Goal: Task Accomplishment & Management: Manage account settings

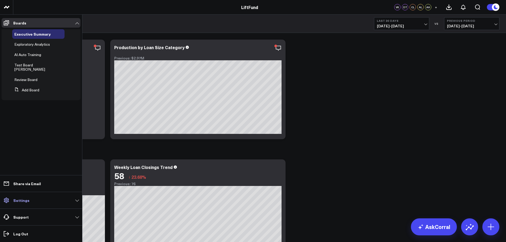
click at [7, 198] on icon at bounding box center [6, 200] width 6 height 6
click at [26, 202] on p "Settings" at bounding box center [21, 200] width 16 height 4
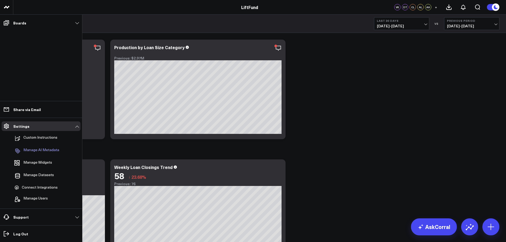
click at [39, 149] on p "Manage AI Metadata" at bounding box center [41, 151] width 36 height 6
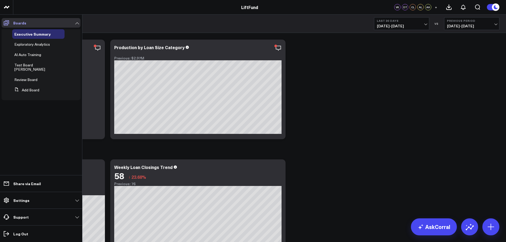
click at [7, 21] on icon at bounding box center [6, 23] width 6 height 6
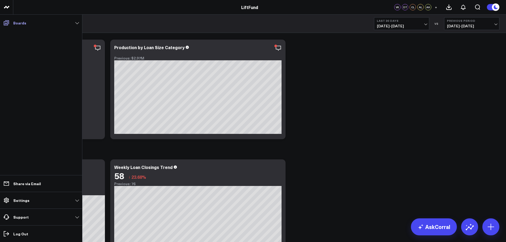
click at [7, 21] on icon at bounding box center [6, 23] width 6 height 6
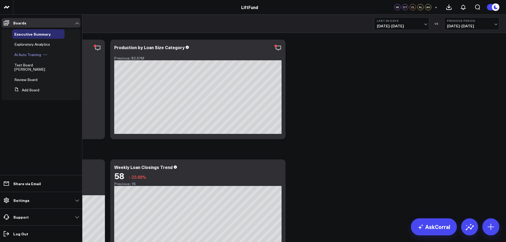
click at [25, 53] on span "AI Auto Training" at bounding box center [27, 54] width 27 height 5
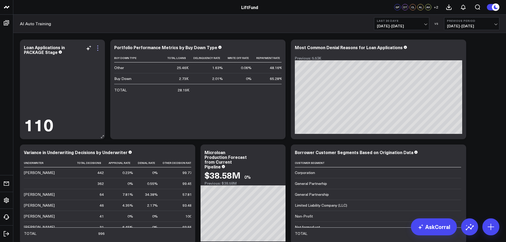
click at [99, 50] on icon at bounding box center [98, 48] width 6 height 6
click at [279, 48] on icon at bounding box center [278, 48] width 6 height 6
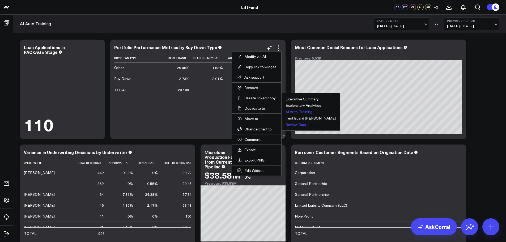
click at [296, 124] on button "Review Board" at bounding box center [296, 125] width 23 height 4
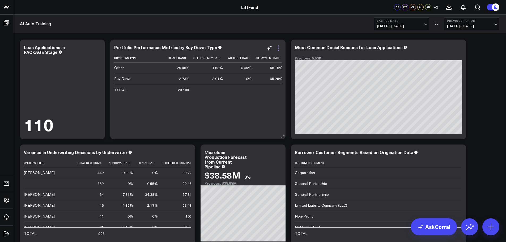
click at [278, 46] on icon at bounding box center [278, 45] width 1 height 1
click at [282, 28] on div "AI Auto Training Last 30 Days 08/31/25 - 09/29/25 VS Previous Period 08/01/25 -…" at bounding box center [259, 24] width 493 height 18
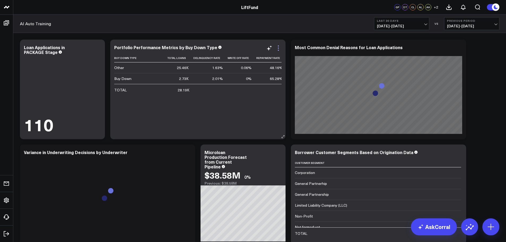
click at [279, 49] on icon at bounding box center [278, 48] width 6 height 6
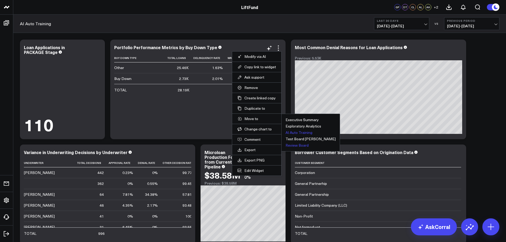
click at [291, 145] on button "Review Board" at bounding box center [296, 145] width 23 height 4
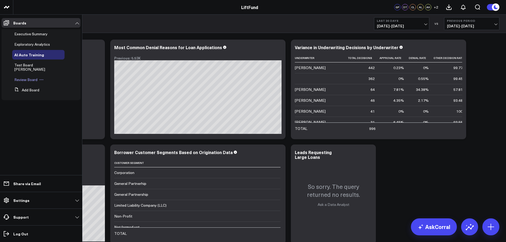
click at [27, 77] on span "Review Board" at bounding box center [25, 79] width 23 height 5
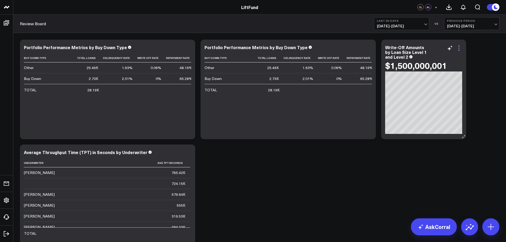
click at [458, 47] on icon at bounding box center [459, 48] width 6 height 6
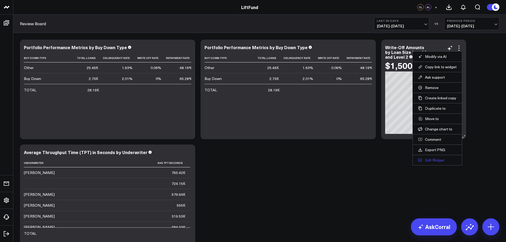
click at [433, 158] on button "Edit Widget" at bounding box center [437, 160] width 39 height 5
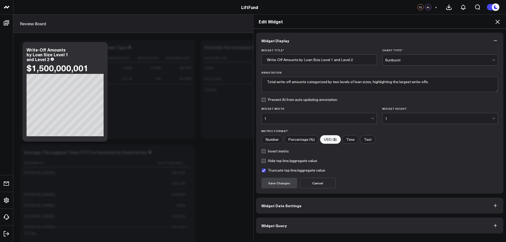
click at [293, 226] on button "Widget Query" at bounding box center [379, 225] width 247 height 16
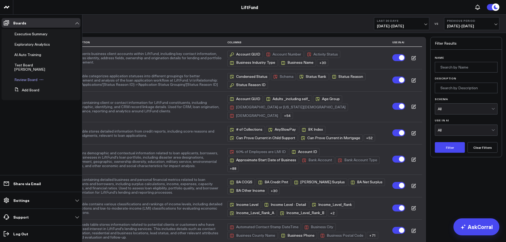
click at [29, 77] on span "Review Board" at bounding box center [25, 79] width 23 height 5
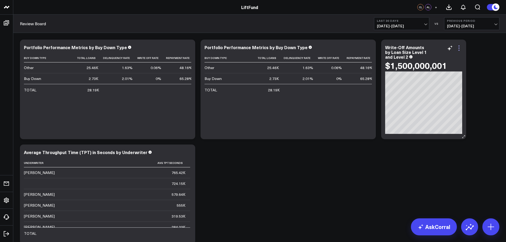
click at [458, 50] on icon at bounding box center [459, 48] width 6 height 6
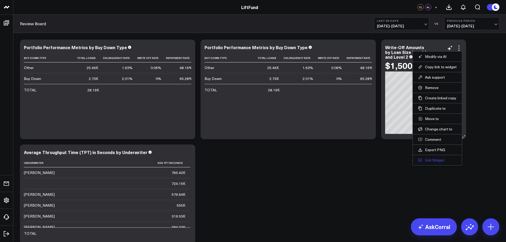
click at [429, 161] on button "Edit Widget" at bounding box center [437, 160] width 39 height 5
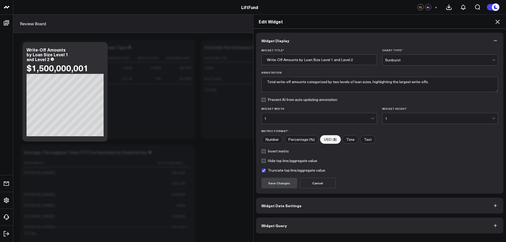
click at [208, 158] on div "Edit Widget Widget Display Widget Title * Write-Off Amounts by Loan Size Level …" at bounding box center [253, 128] width 506 height 228
